Goal: Task Accomplishment & Management: Use online tool/utility

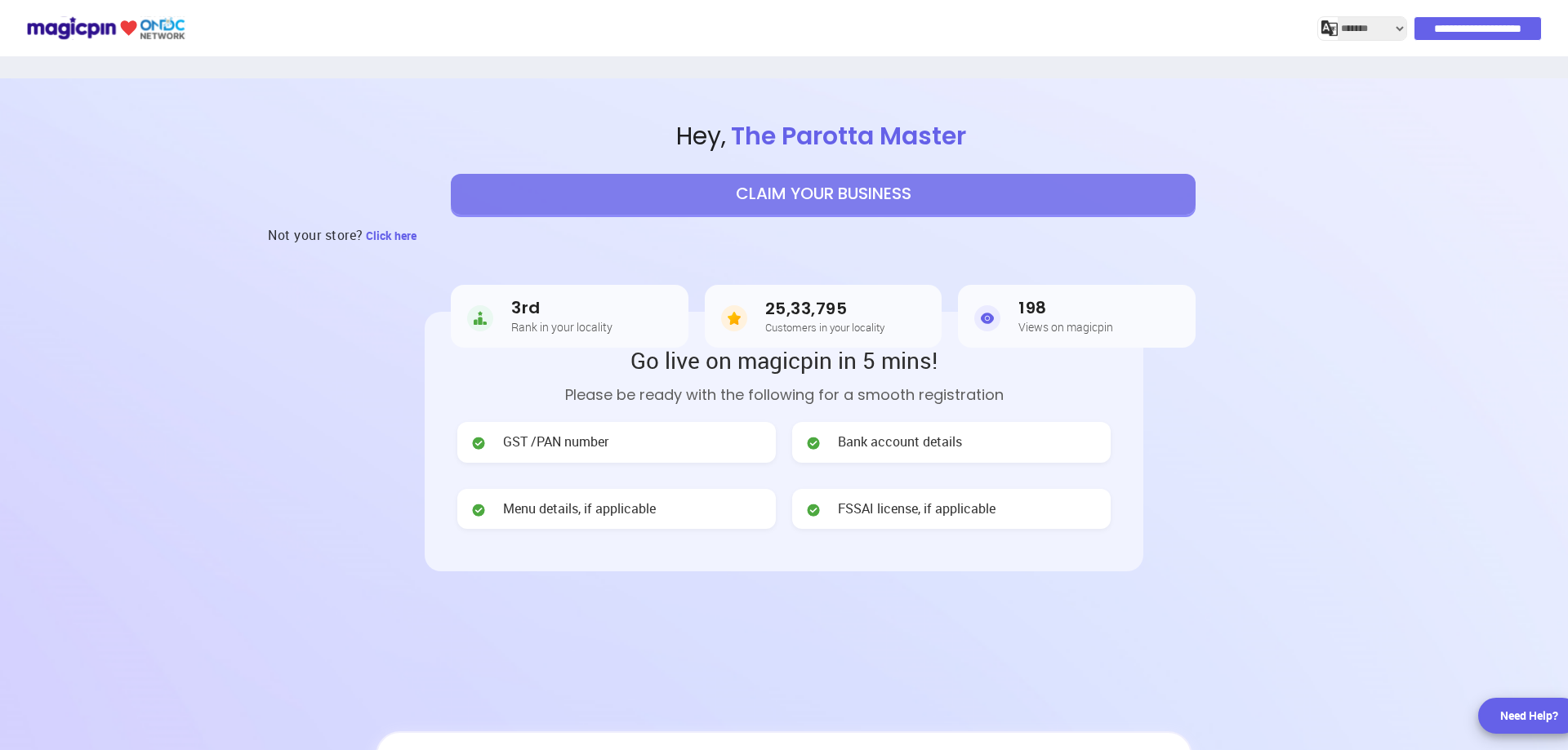
select select "*******"
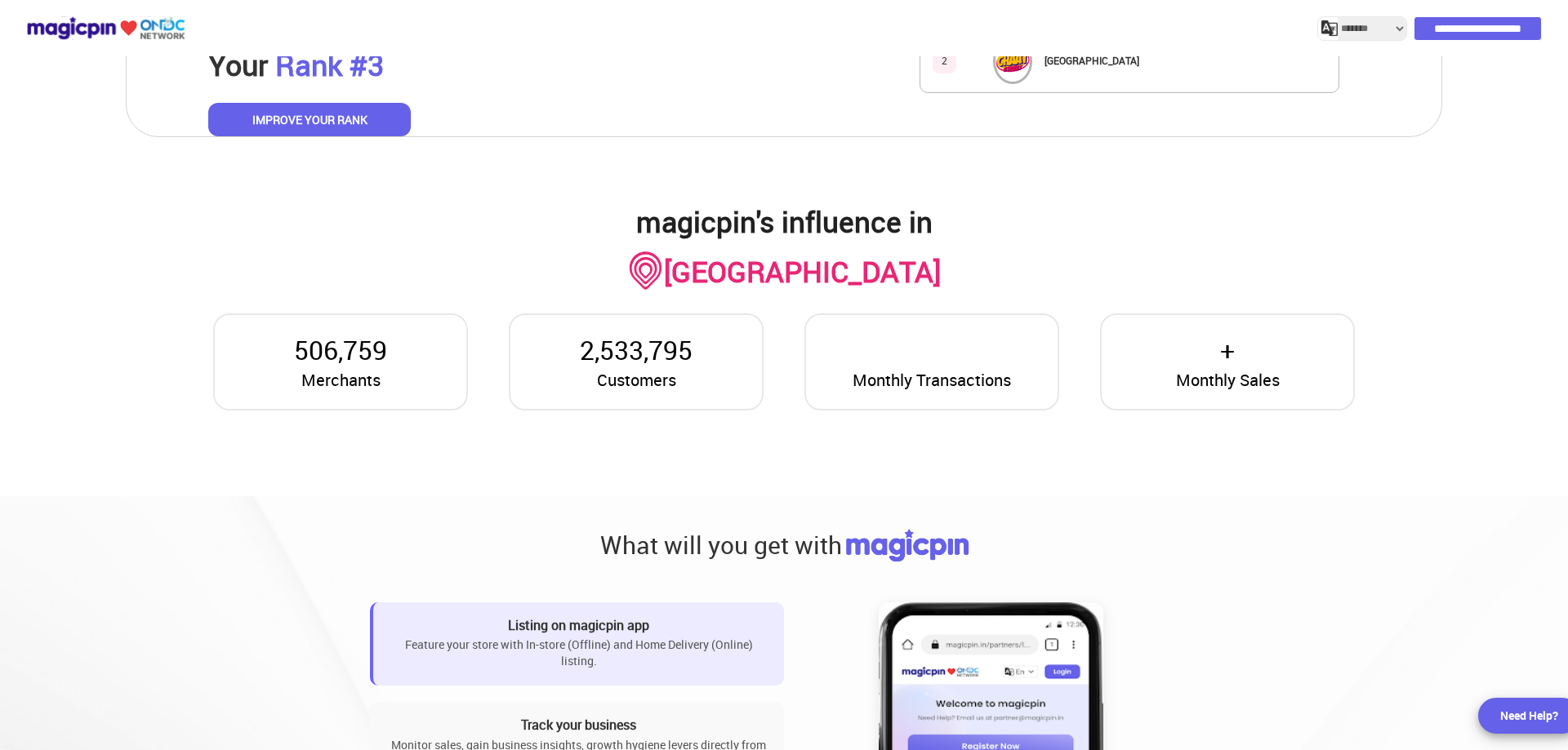
scroll to position [1306, 0]
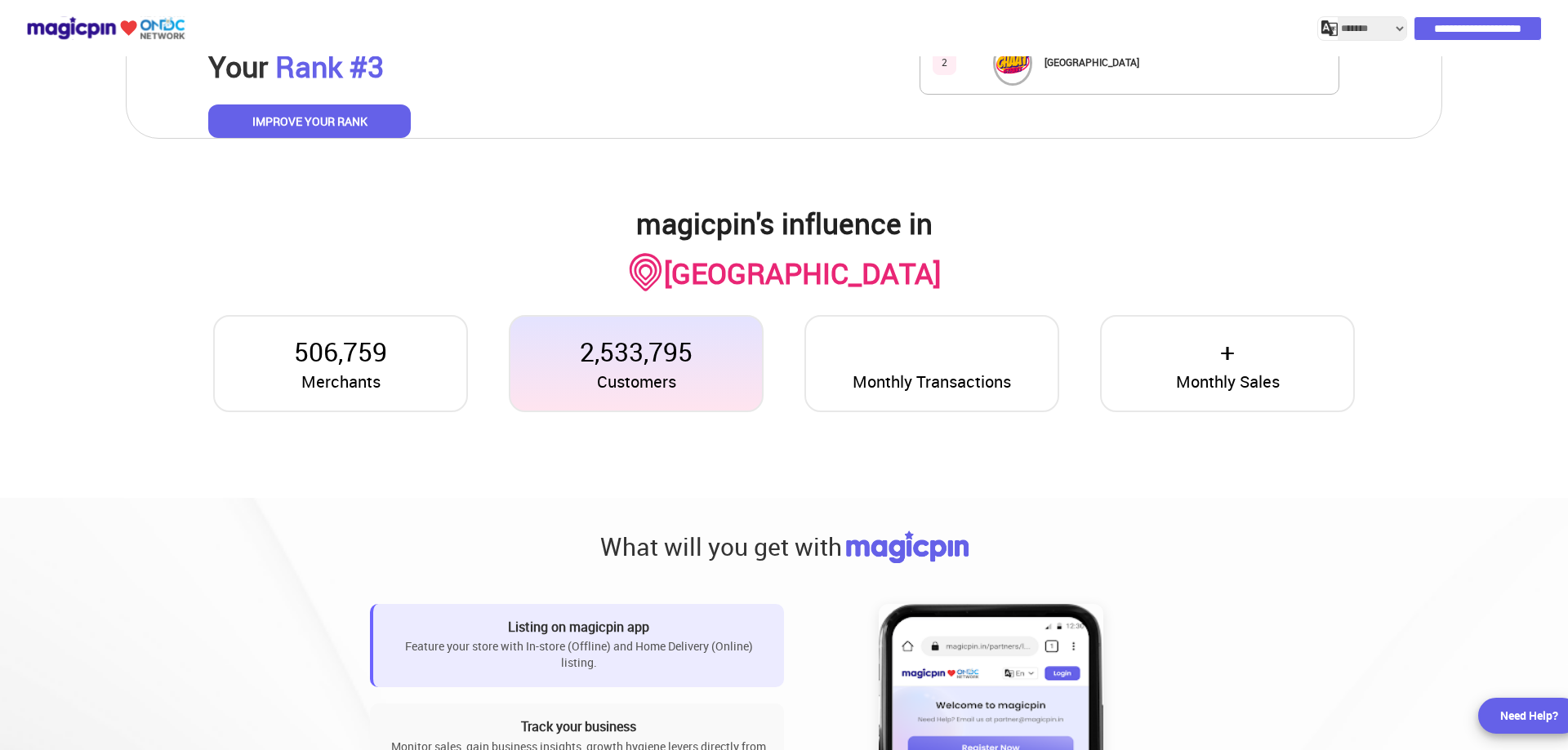
click at [663, 363] on p "2,533,795" at bounding box center [635, 352] width 113 height 37
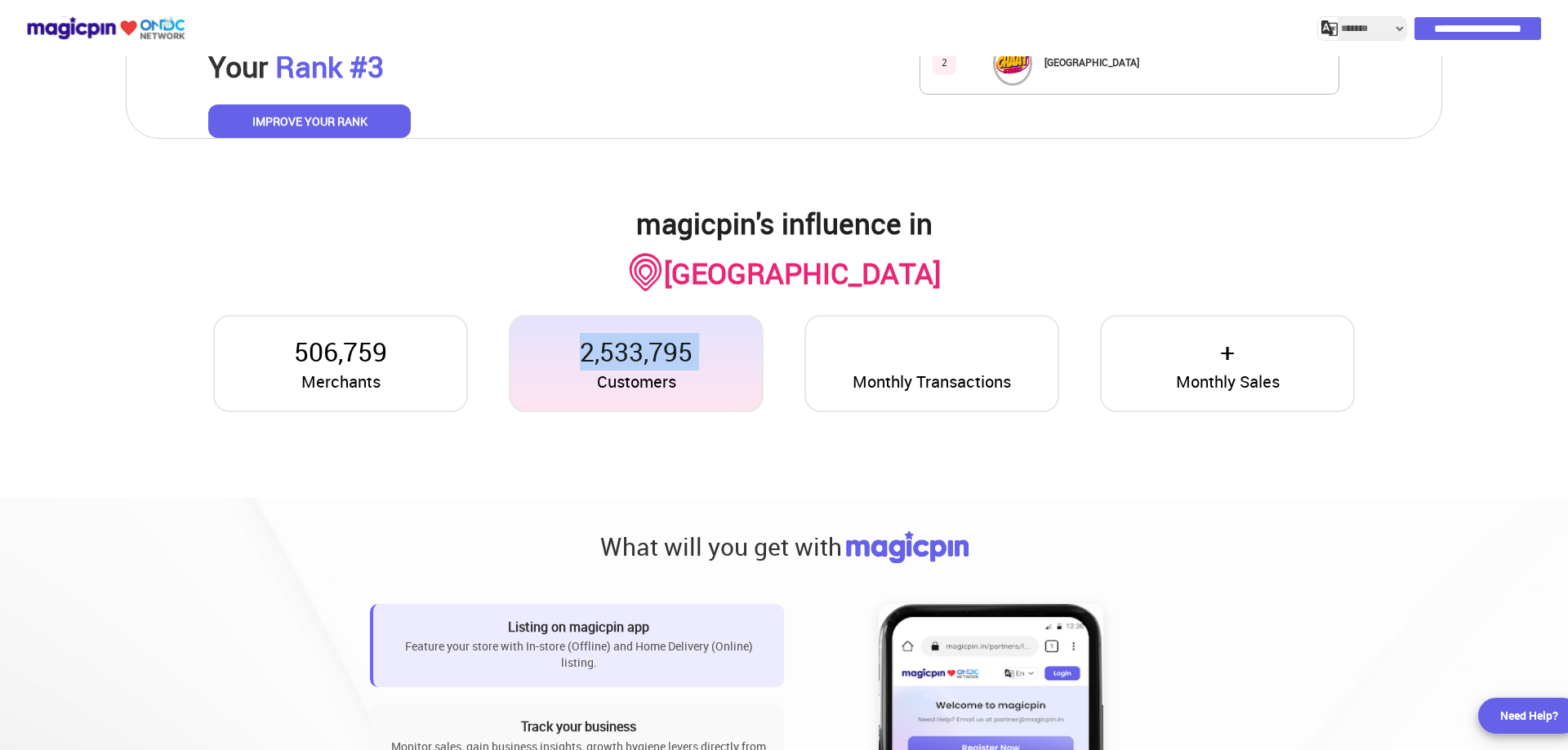
click at [663, 363] on p "2,533,795" at bounding box center [635, 352] width 113 height 37
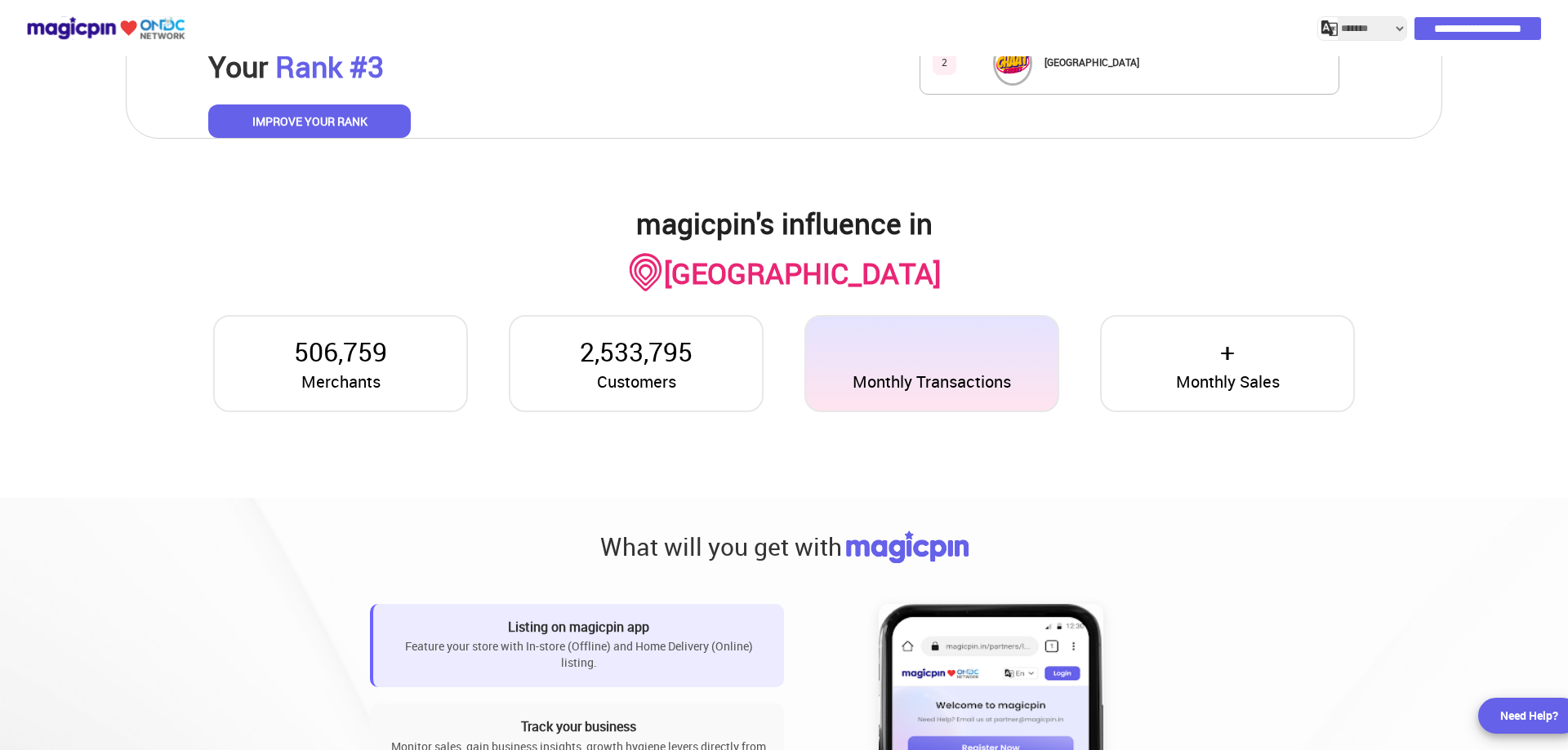
click at [920, 393] on span "Monthly Transactions" at bounding box center [932, 382] width 158 height 23
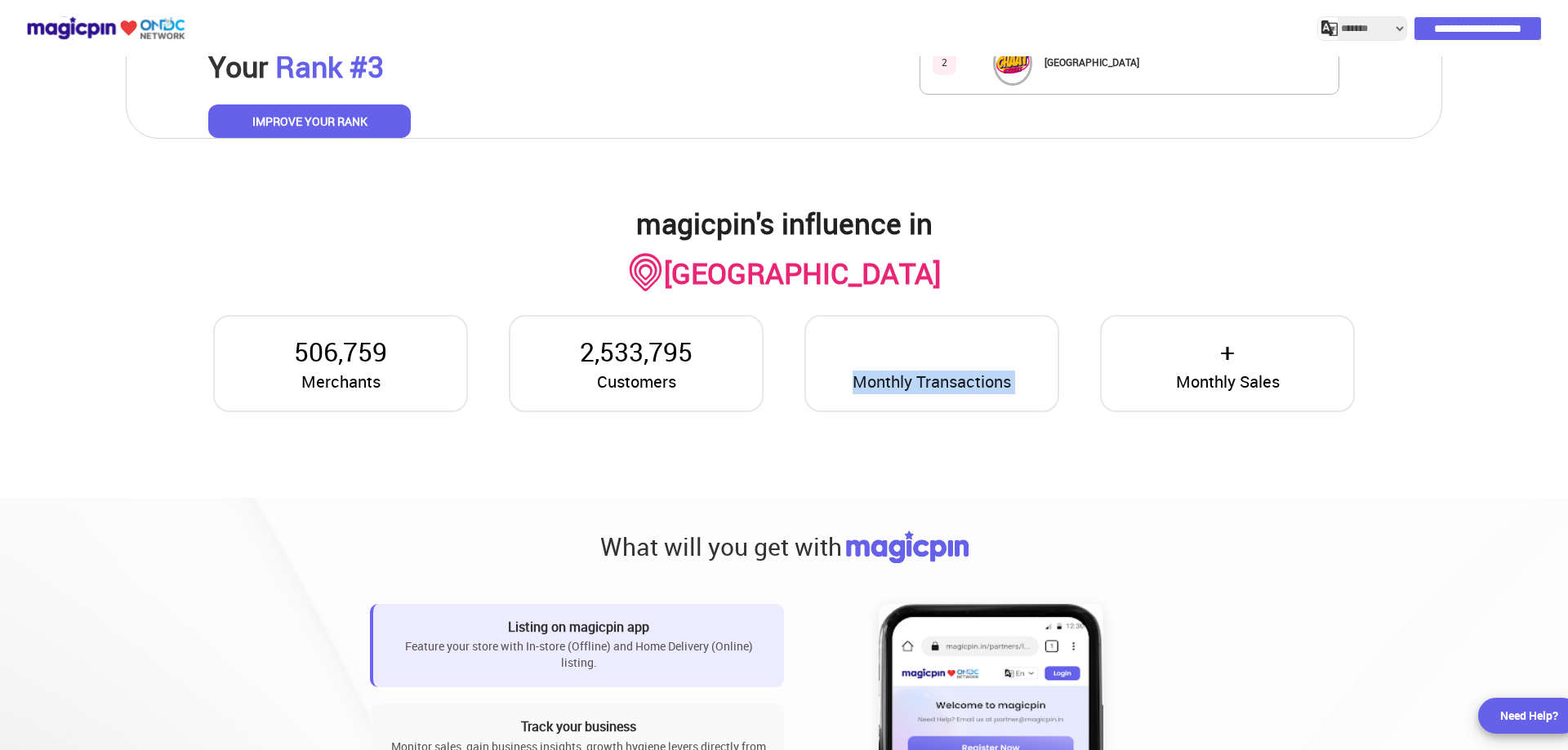
click at [297, 120] on button "IMPROVE YOUR RANK" at bounding box center [308, 121] width 202 height 34
